Goal: Find specific page/section: Find specific page/section

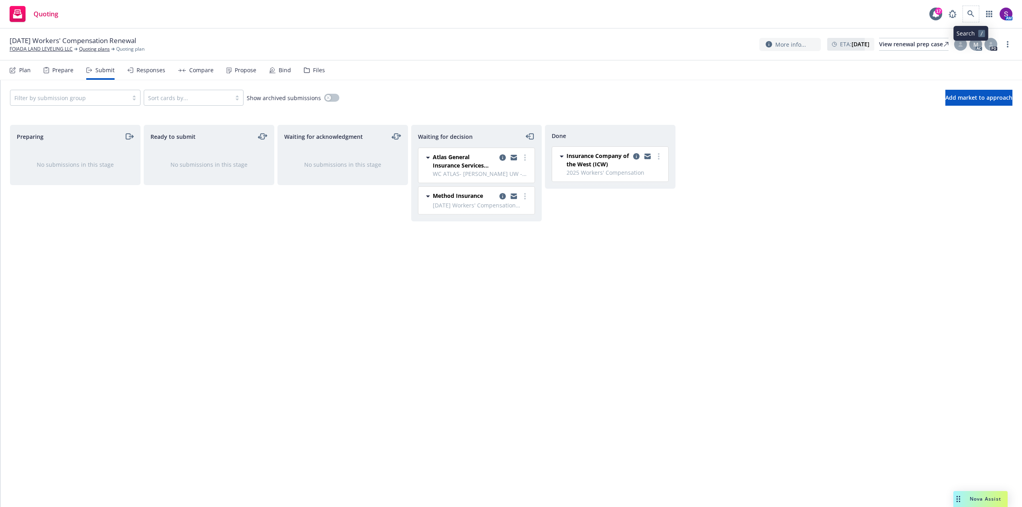
click at [977, 6] on span at bounding box center [970, 14] width 16 height 16
click at [970, 13] on icon at bounding box center [970, 13] width 7 height 7
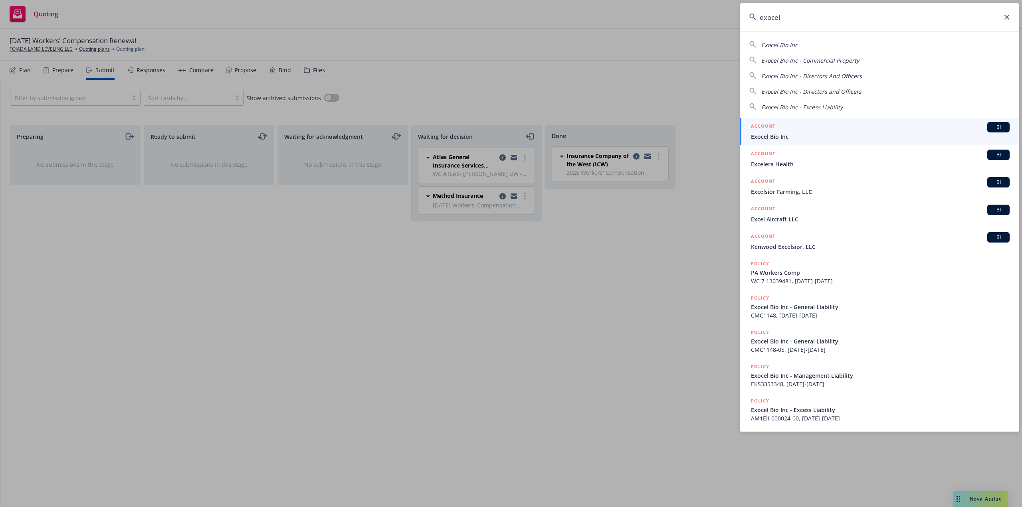
click at [781, 47] on span "Exocel Bio Inc" at bounding box center [779, 45] width 36 height 8
type input "Exocel Bio Inc"
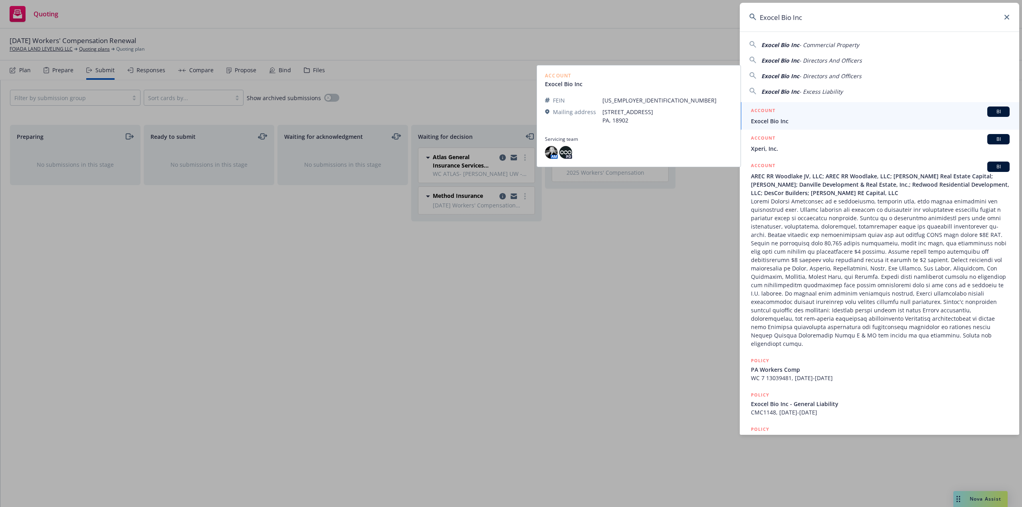
click at [776, 122] on span "Exocel Bio Inc" at bounding box center [880, 121] width 259 height 8
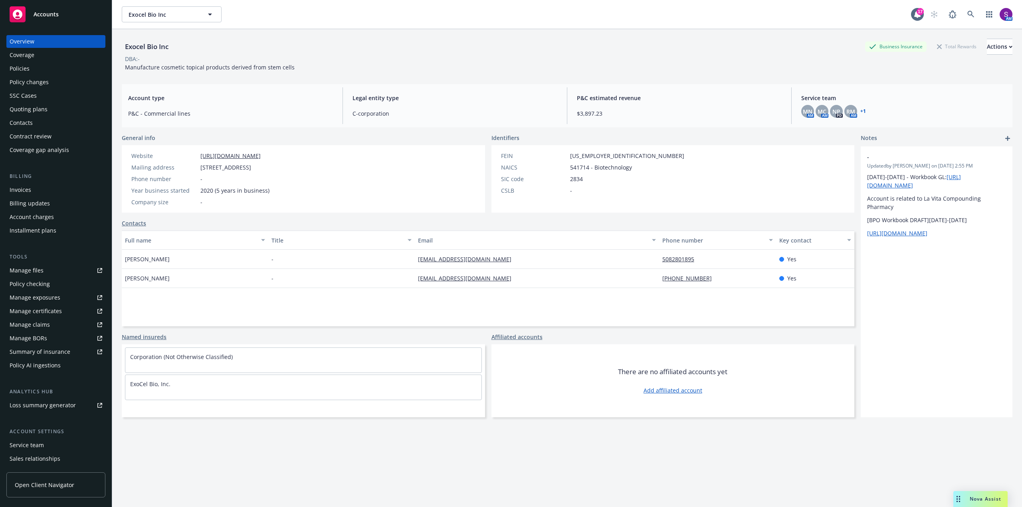
click at [38, 71] on div "Policies" at bounding box center [56, 68] width 93 height 13
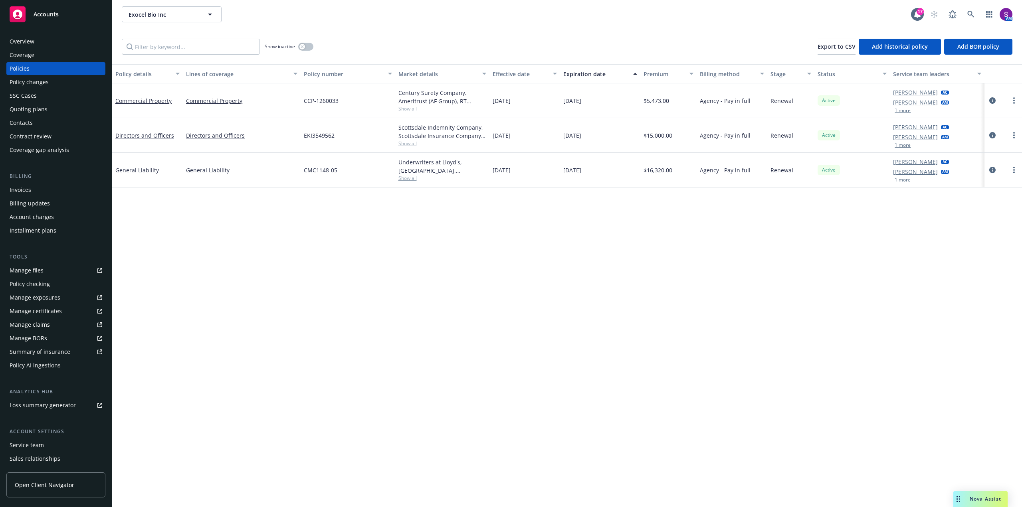
click at [412, 111] on span "Show all" at bounding box center [442, 108] width 88 height 7
click at [277, 95] on div "Commercial Property" at bounding box center [242, 100] width 118 height 35
